Goal: Information Seeking & Learning: Learn about a topic

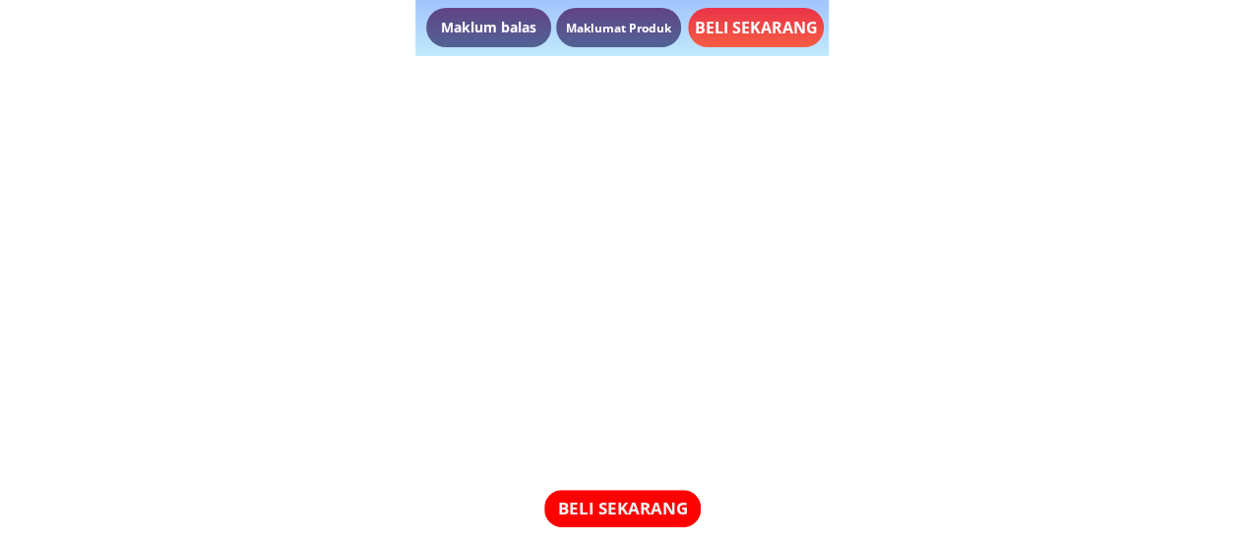
scroll to position [3051, 0]
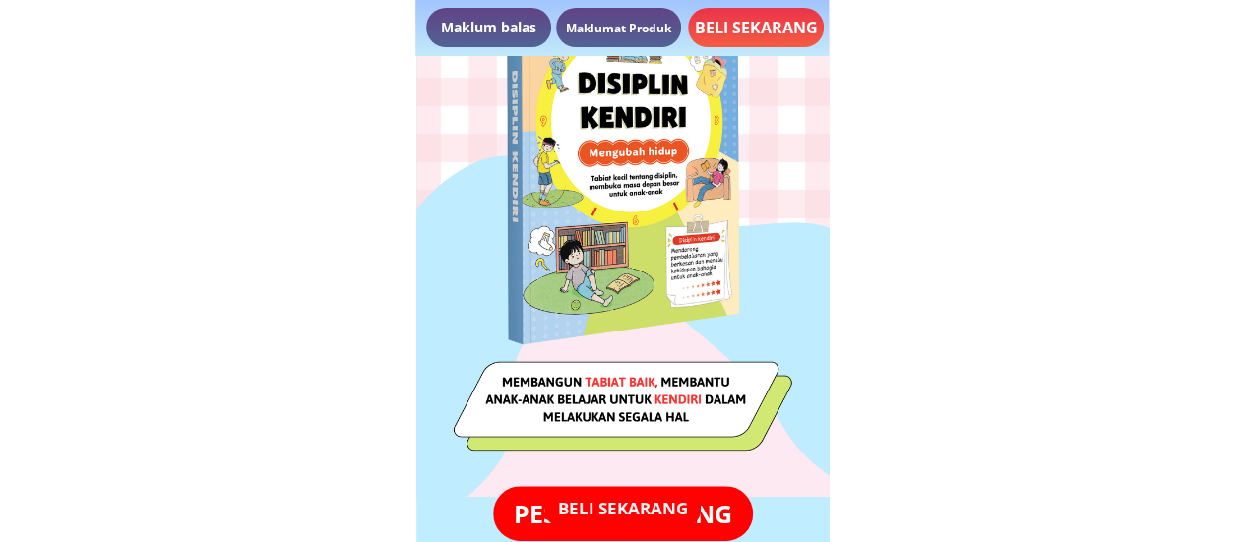
scroll to position [295, 0]
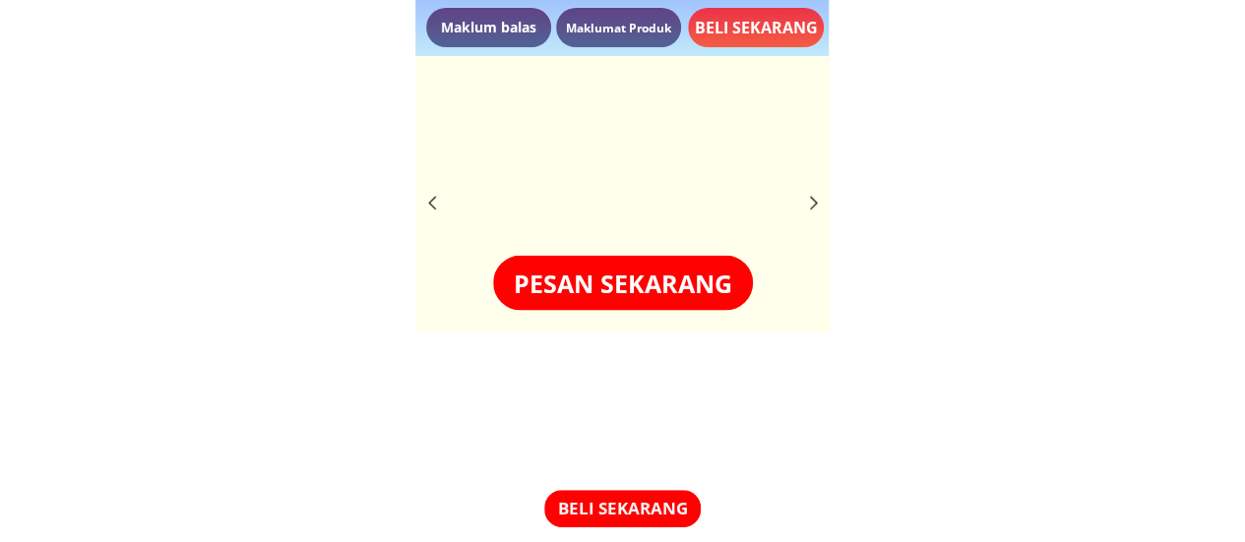
scroll to position [5406, 0]
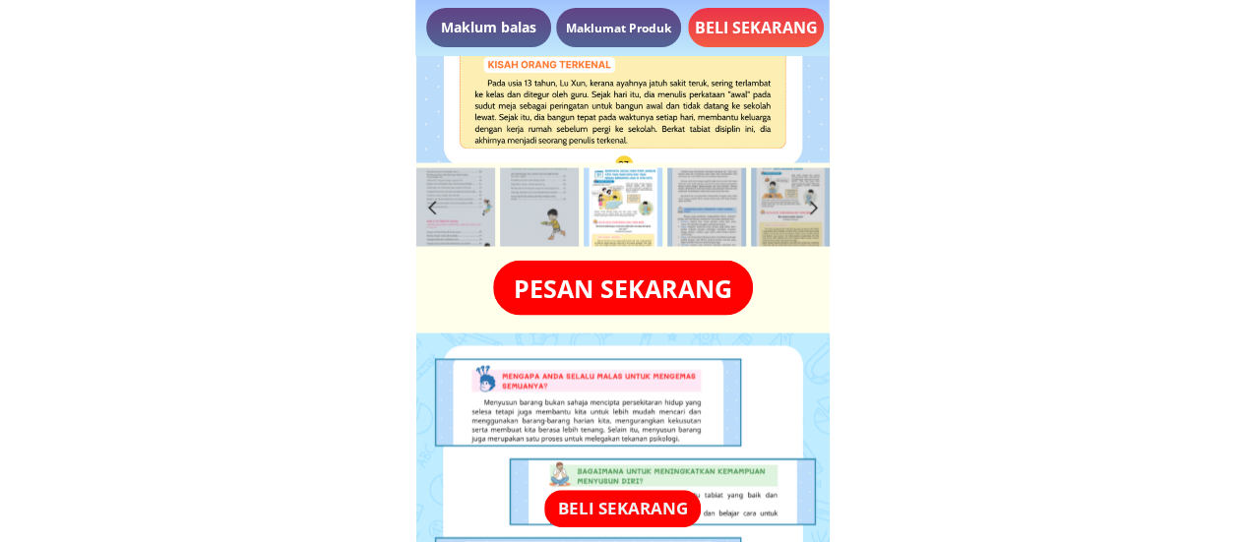
click at [576, 22] on p "Maklumat Produk" at bounding box center [618, 27] width 125 height 39
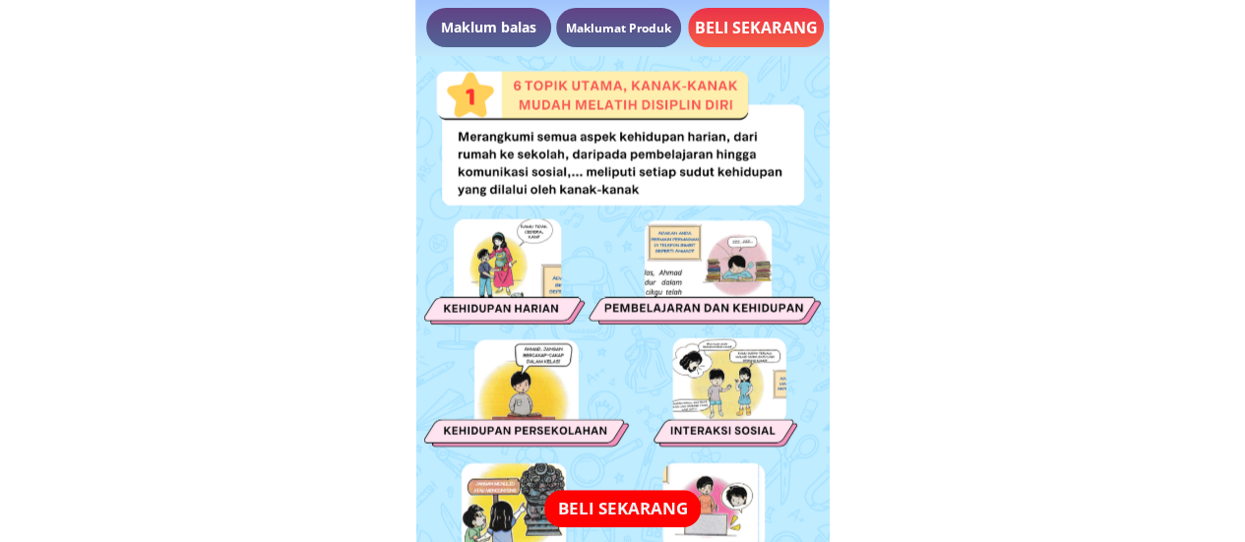
scroll to position [2191, 0]
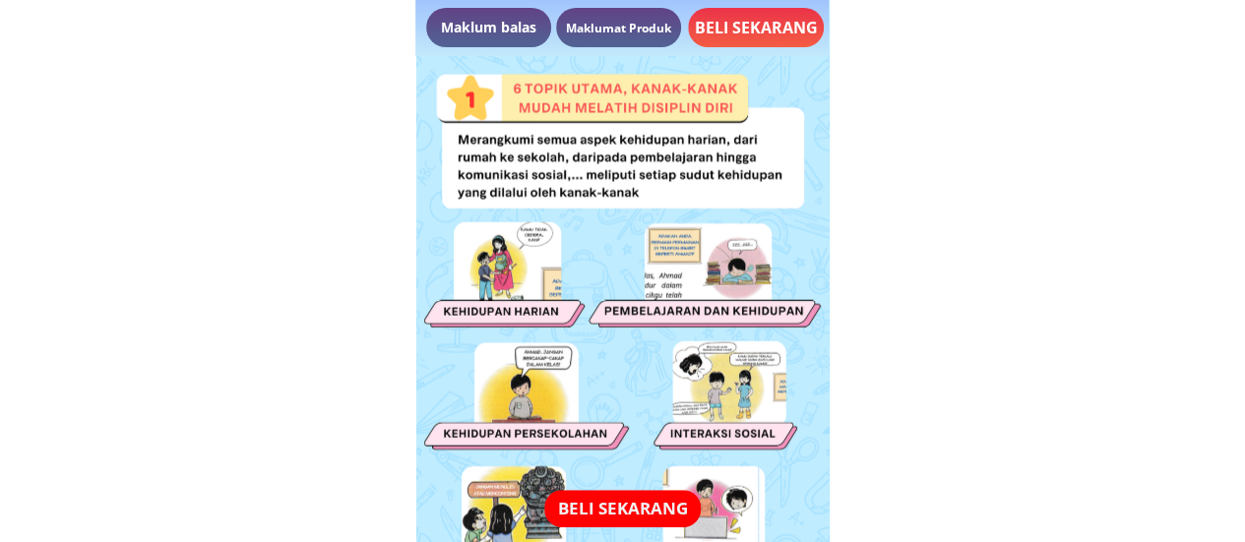
click at [576, 22] on p "Maklumat Produk" at bounding box center [618, 27] width 125 height 39
click at [546, 28] on p "Maklum balas" at bounding box center [488, 27] width 125 height 39
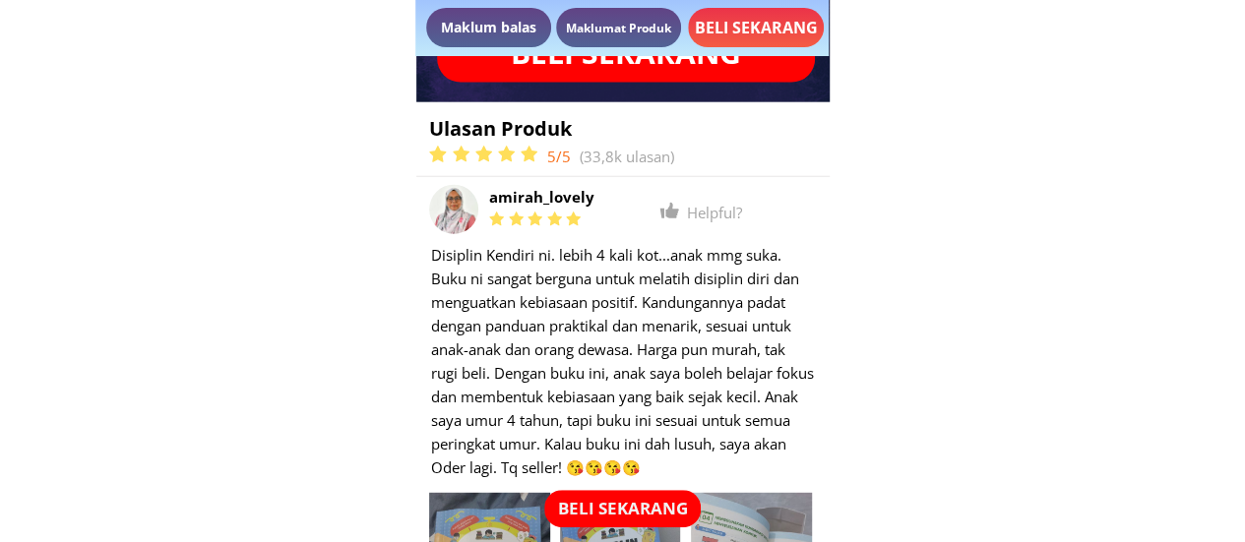
scroll to position [9736, 0]
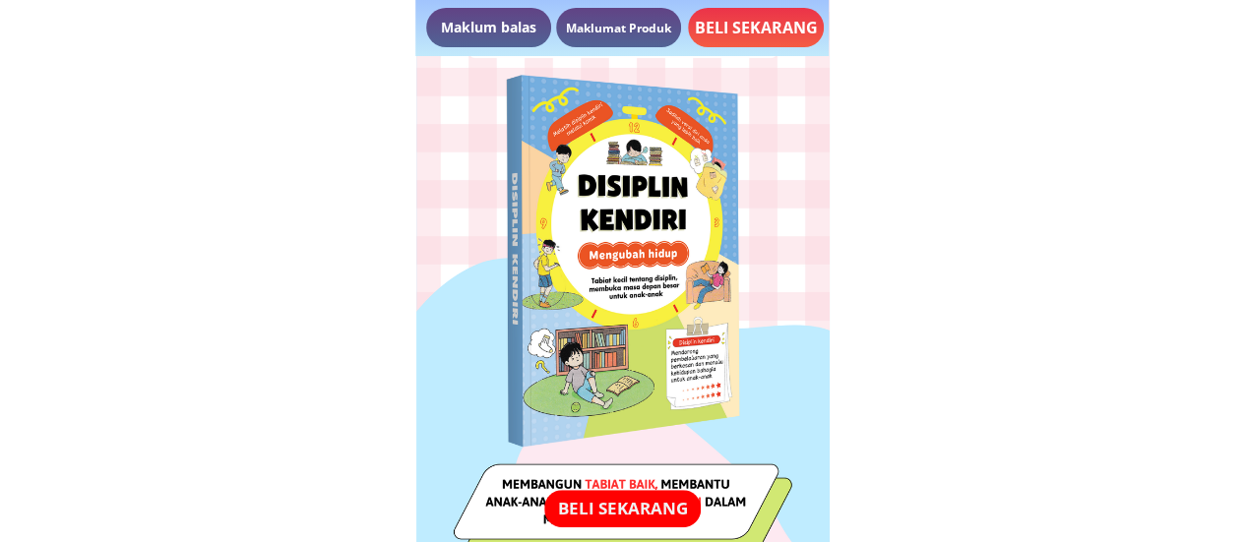
scroll to position [492, 0]
